Goal: Find specific page/section: Find specific page/section

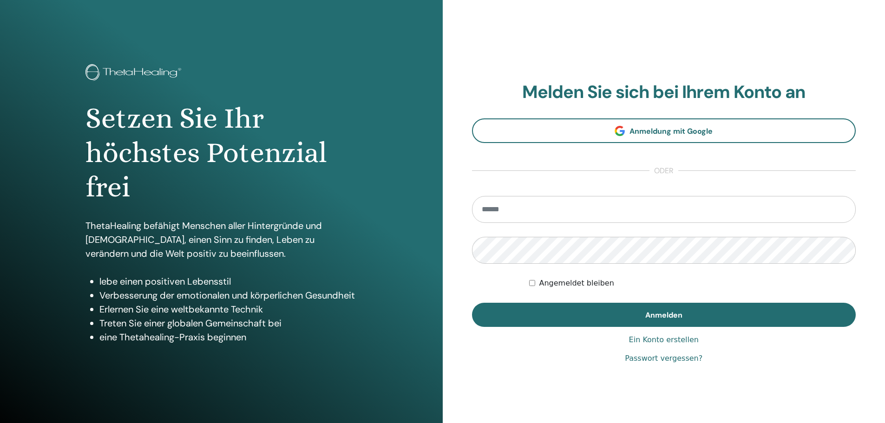
click at [590, 211] on input "email" at bounding box center [664, 209] width 384 height 27
type input "**********"
click at [472, 303] on button "Anmelden" at bounding box center [664, 315] width 384 height 24
type input "**********"
click at [472, 303] on button "Anmelden" at bounding box center [664, 315] width 384 height 24
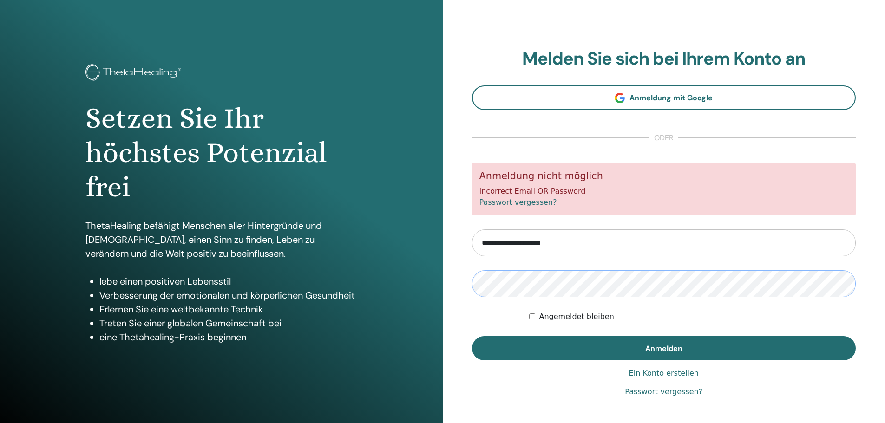
click at [472, 336] on button "Anmelden" at bounding box center [664, 348] width 384 height 24
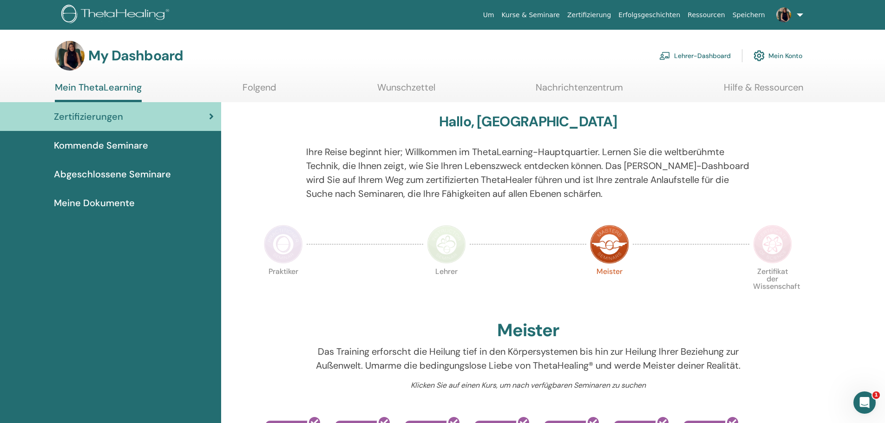
click at [144, 147] on span "Kommende Seminare" at bounding box center [101, 145] width 94 height 14
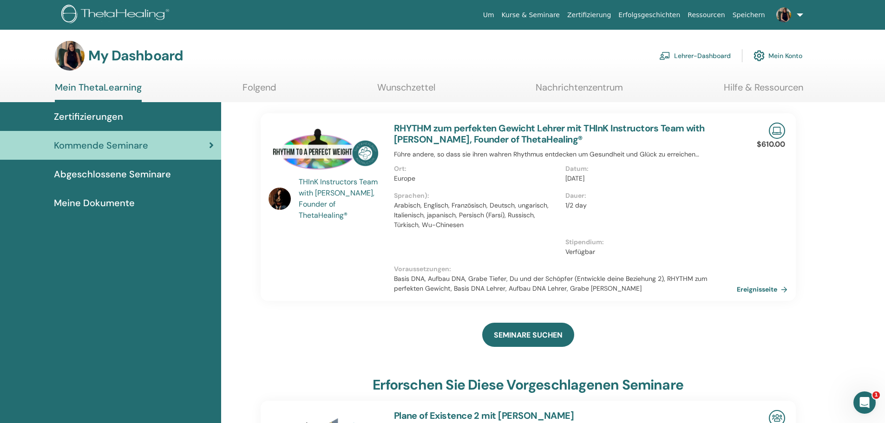
click at [121, 203] on span "Meine Dokumente" at bounding box center [94, 203] width 81 height 14
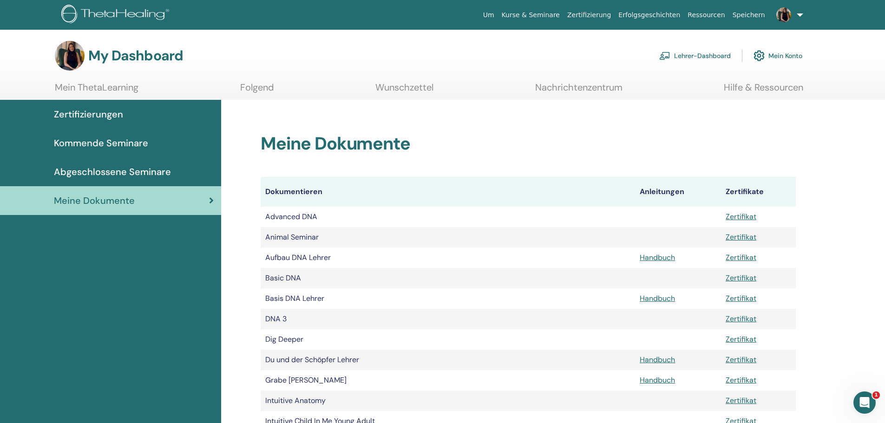
click at [714, 53] on link "Lehrer-Dashboard" at bounding box center [695, 56] width 72 height 20
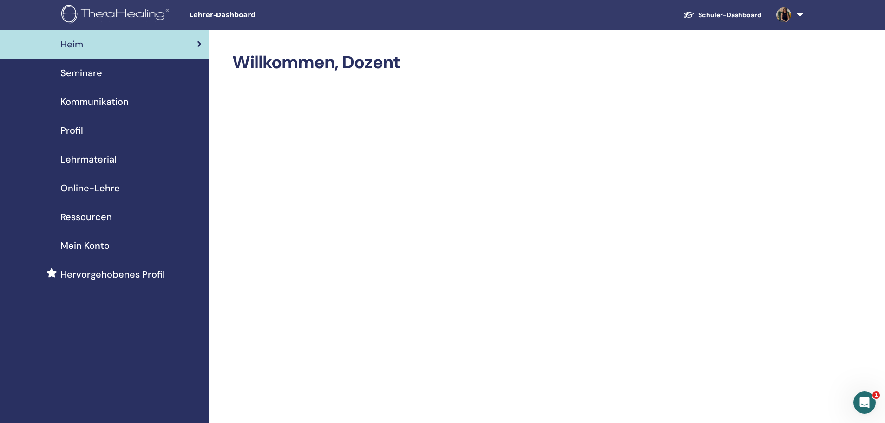
click at [124, 157] on div "Lehrmaterial" at bounding box center [104, 159] width 194 height 14
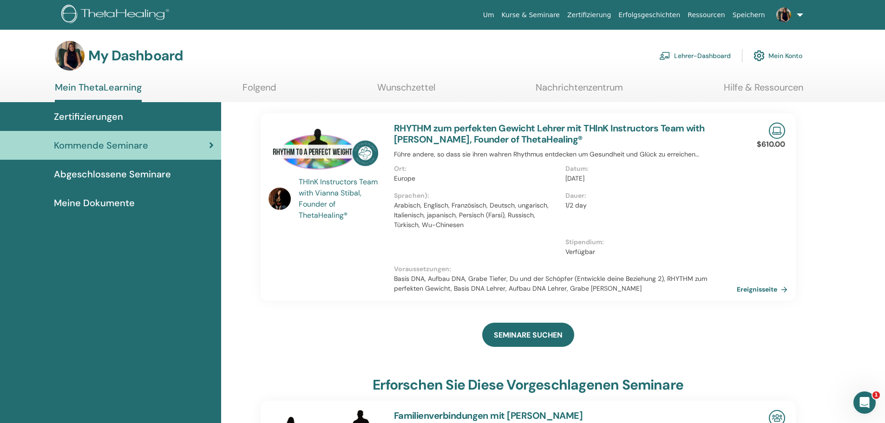
click at [95, 206] on span "Meine Dokumente" at bounding box center [94, 203] width 81 height 14
